Goal: Book appointment/travel/reservation

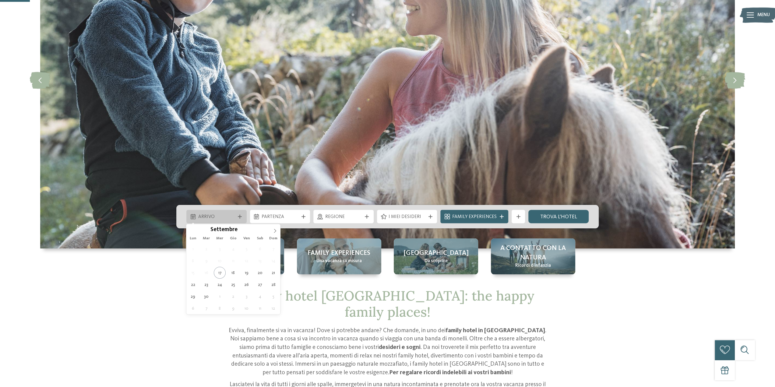
scroll to position [122, 0]
click at [227, 216] on span "Arrivo" at bounding box center [216, 217] width 37 height 7
click at [274, 231] on icon at bounding box center [275, 231] width 4 height 4
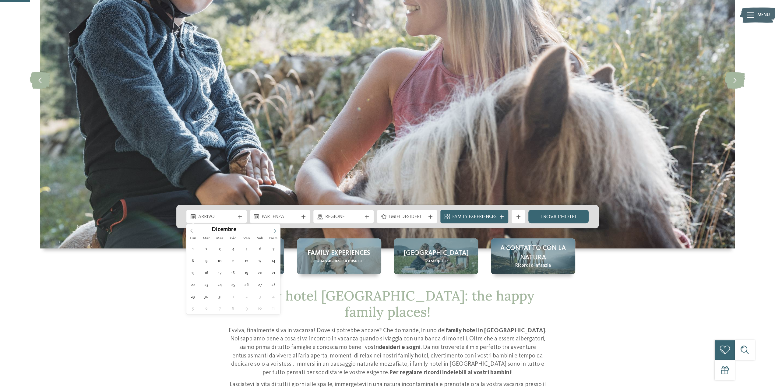
click at [274, 231] on icon at bounding box center [275, 231] width 4 height 4
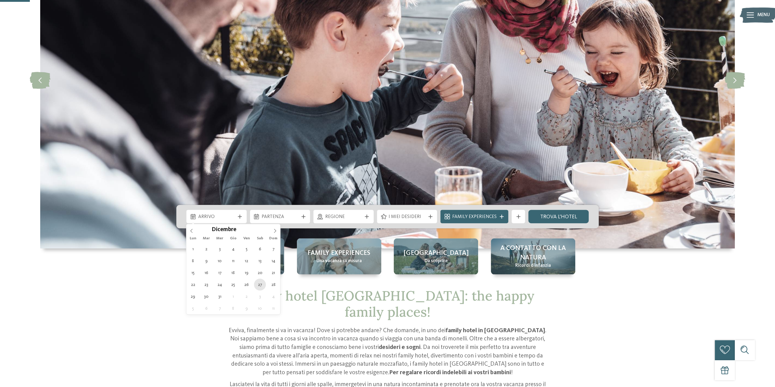
type div "27.12.2025"
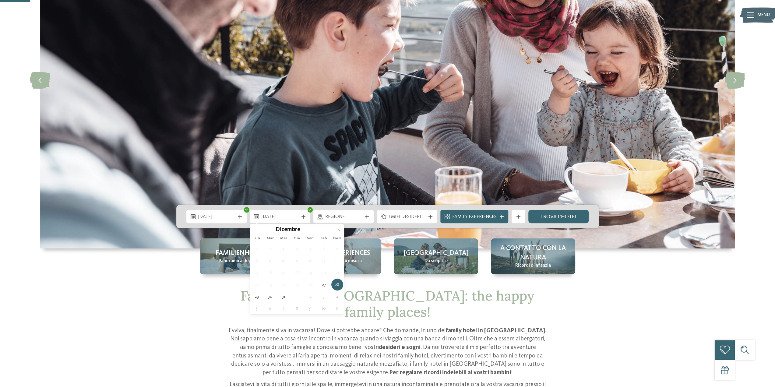
type input "****"
click at [339, 230] on icon at bounding box center [338, 231] width 4 height 4
type div "03.01.2026"
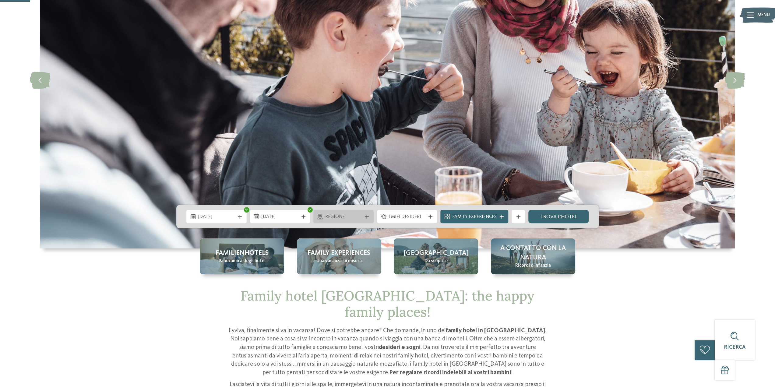
click at [365, 220] on div "Regione" at bounding box center [343, 216] width 60 height 13
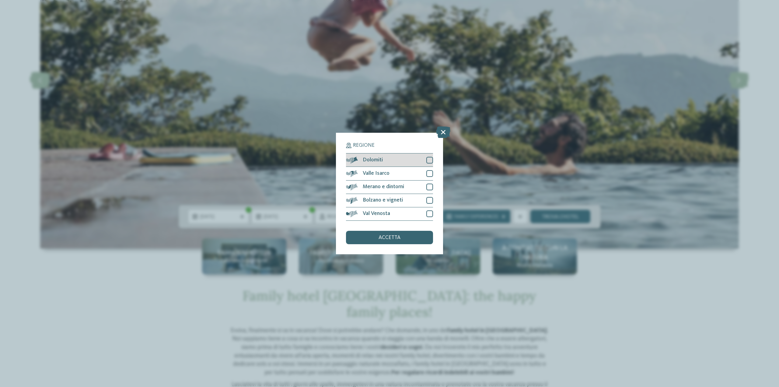
click at [430, 163] on div at bounding box center [429, 160] width 7 height 7
click at [431, 177] on div "Valle Isarco" at bounding box center [389, 173] width 87 height 13
click at [427, 190] on div at bounding box center [429, 187] width 7 height 7
click at [428, 197] on div at bounding box center [429, 200] width 7 height 7
click at [428, 213] on div at bounding box center [429, 213] width 7 height 7
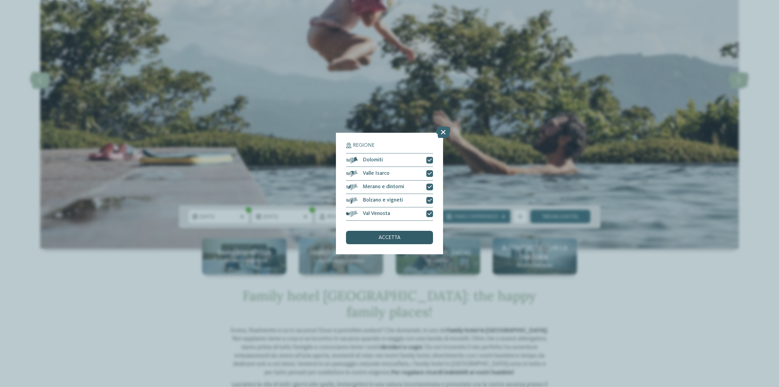
click at [399, 243] on div "accetta" at bounding box center [389, 237] width 87 height 13
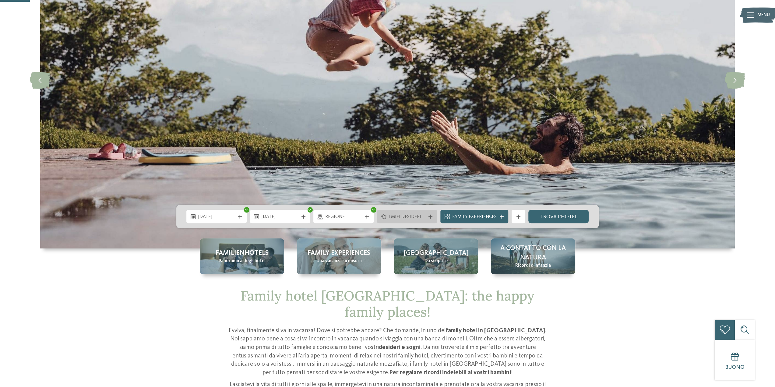
click at [409, 216] on span "I miei desideri" at bounding box center [406, 217] width 37 height 7
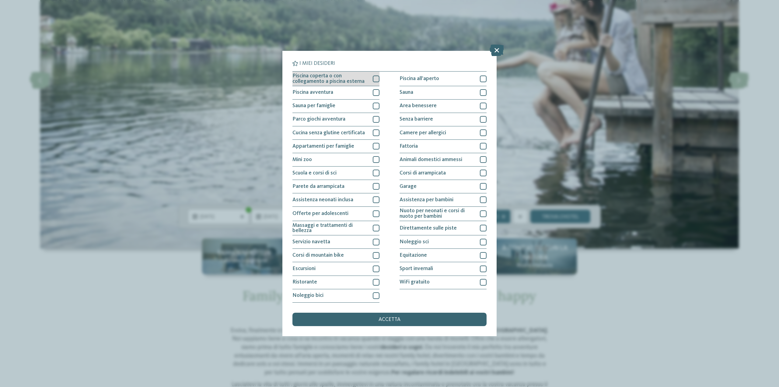
click at [376, 79] on div at bounding box center [376, 78] width 7 height 7
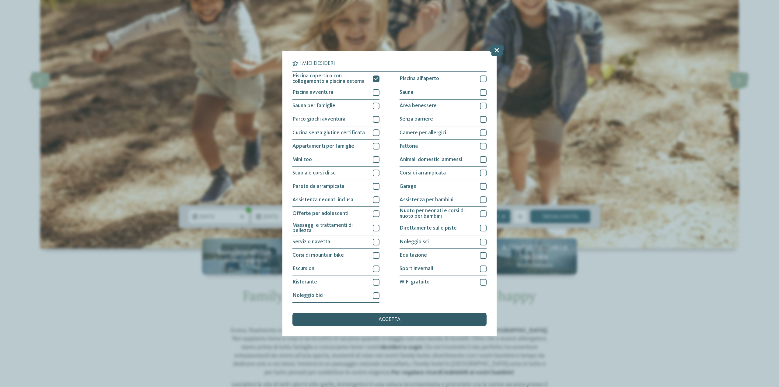
click at [392, 319] on span "accetta" at bounding box center [390, 319] width 22 height 5
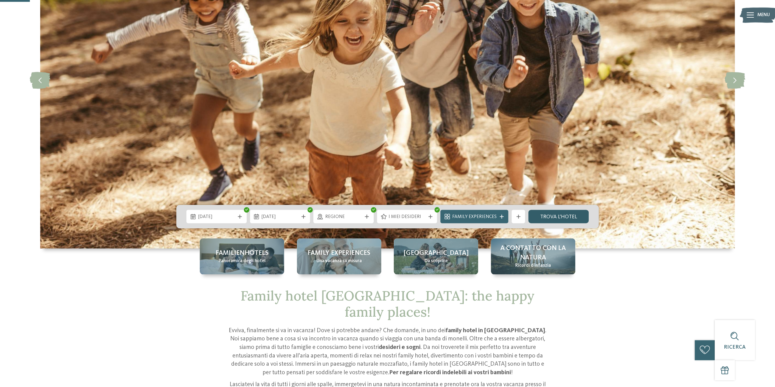
click at [547, 216] on link "trova l’hotel" at bounding box center [558, 216] width 60 height 13
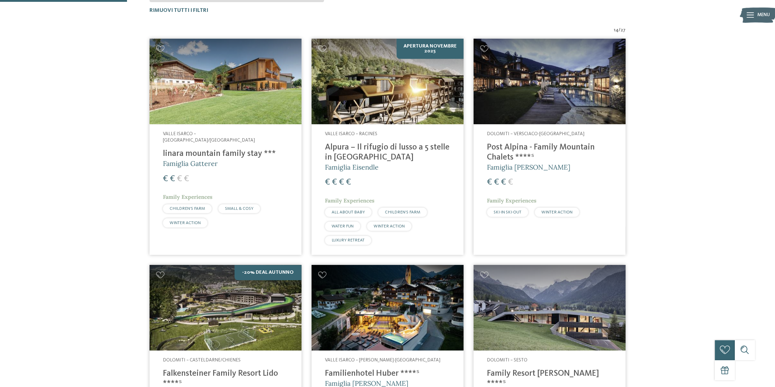
scroll to position [240, 0]
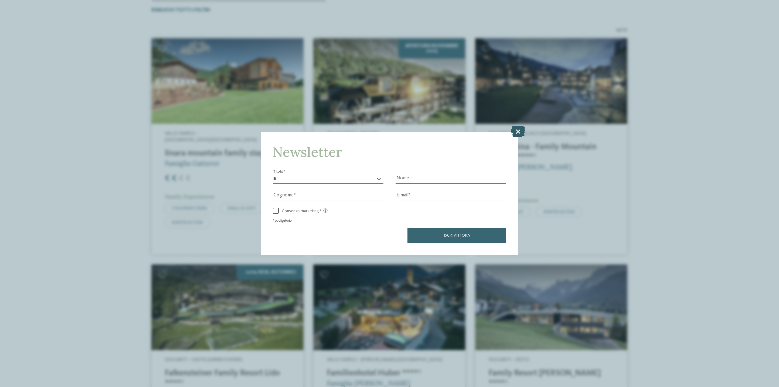
click at [518, 130] on icon at bounding box center [518, 132] width 14 height 12
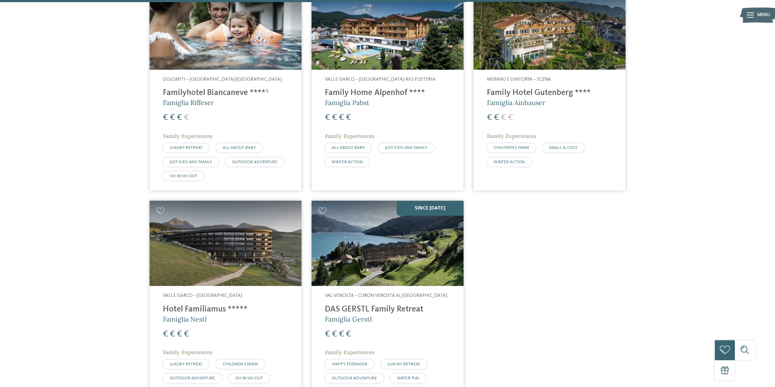
scroll to position [970, 0]
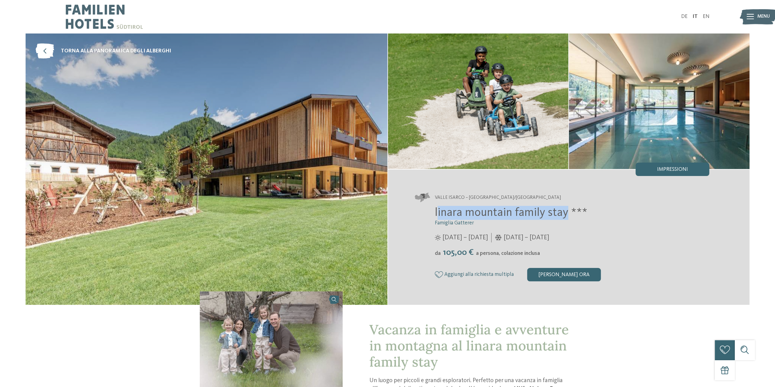
drag, startPoint x: 436, startPoint y: 214, endPoint x: 566, endPoint y: 215, distance: 129.7
click at [566, 215] on span "linara mountain family stay ***" at bounding box center [511, 213] width 152 height 12
copy span "inara mountain family stay"
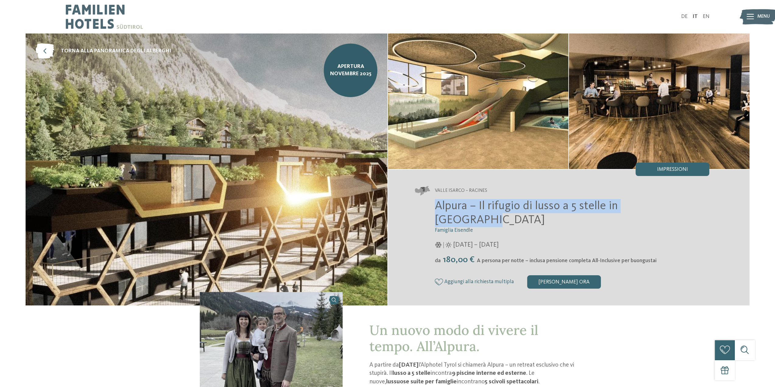
drag, startPoint x: 435, startPoint y: 213, endPoint x: 667, endPoint y: 215, distance: 231.9
click at [618, 215] on span "Alpura – Il rifugio di lusso a 5 stelle in [GEOGRAPHIC_DATA]" at bounding box center [526, 213] width 183 height 26
copy span "Alpura – Il rifugio di lusso a 5 stelle in Alto Adige"
